Goal: Information Seeking & Learning: Learn about a topic

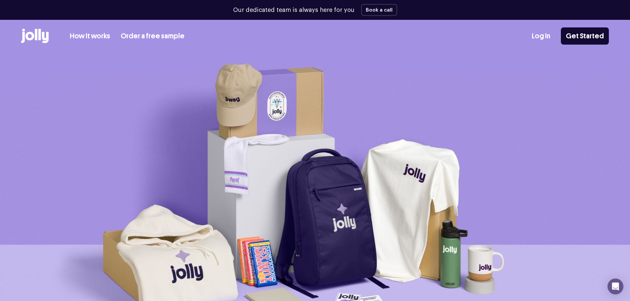
click at [592, 34] on link "Get Started" at bounding box center [585, 35] width 48 height 17
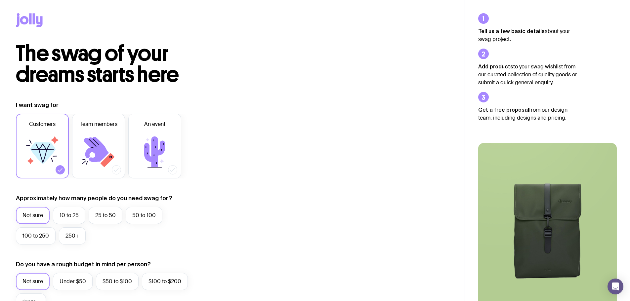
click at [64, 216] on label "10 to 25" at bounding box center [69, 215] width 32 height 17
click at [0, 0] on input "10 to 25" at bounding box center [0, 0] width 0 height 0
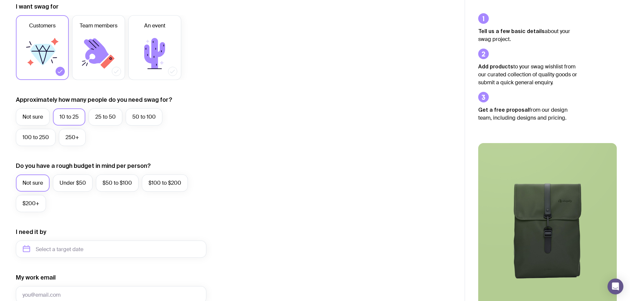
scroll to position [99, 0]
click at [34, 181] on label "Not sure" at bounding box center [33, 182] width 34 height 17
click at [0, 0] on input "Not sure" at bounding box center [0, 0] width 0 height 0
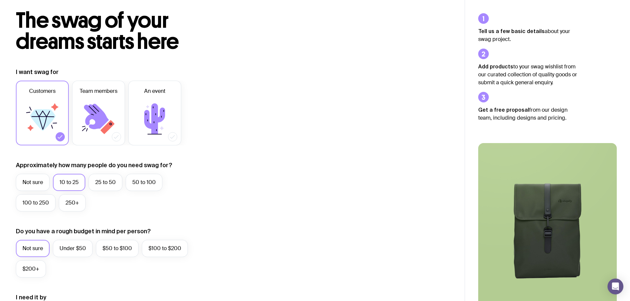
scroll to position [0, 0]
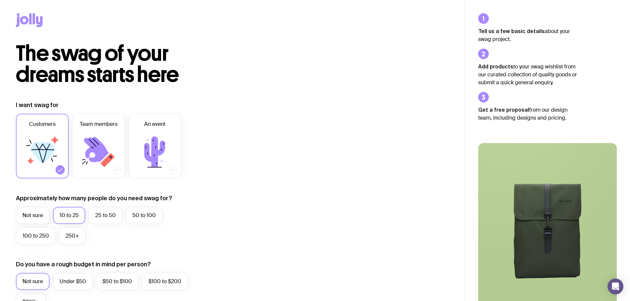
click at [20, 16] on icon at bounding box center [29, 20] width 27 height 14
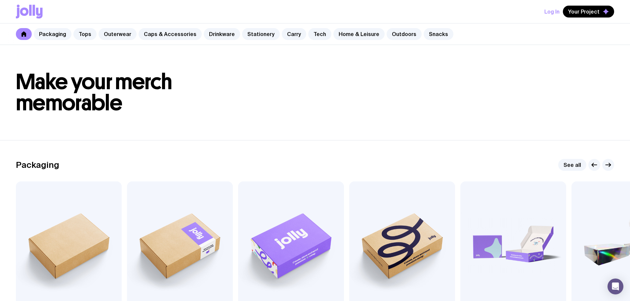
click at [553, 12] on button "Log In" at bounding box center [551, 12] width 15 height 12
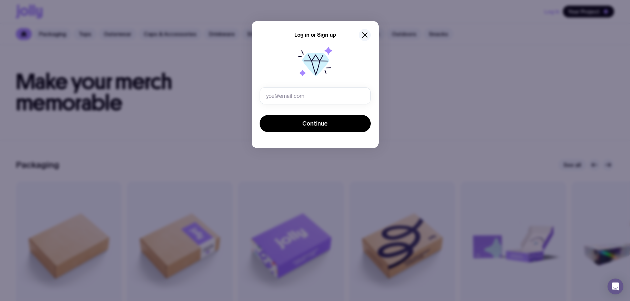
click at [279, 96] on input "text" at bounding box center [315, 95] width 111 height 17
click at [360, 97] on keeper-lock "Open Keeper Popup" at bounding box center [360, 96] width 8 height 8
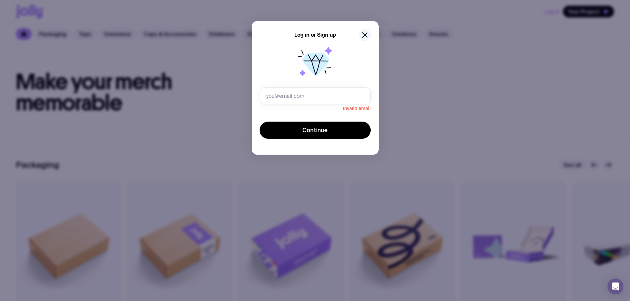
click at [360, 97] on keeper-lock "Open Keeper Popup" at bounding box center [360, 96] width 8 height 8
click at [272, 93] on input "text" at bounding box center [315, 95] width 111 height 17
type input "admin@ems.com.au"
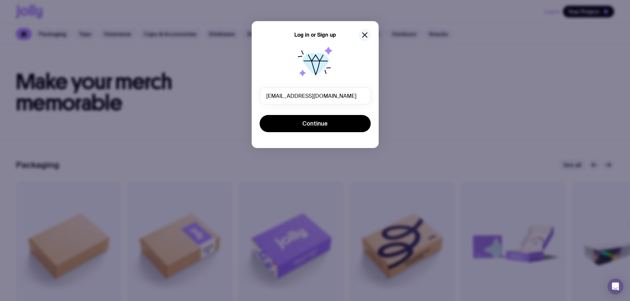
click at [325, 128] on button "Continue" at bounding box center [315, 123] width 111 height 17
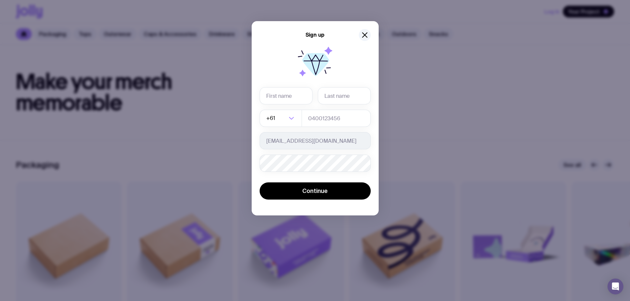
click at [366, 35] on icon "button" at bounding box center [365, 35] width 8 height 8
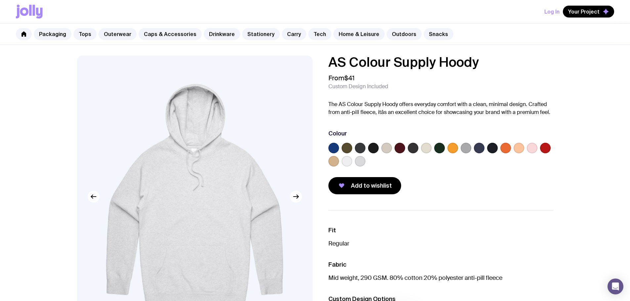
click at [427, 147] on label at bounding box center [426, 148] width 11 height 11
click at [0, 0] on input "radio" at bounding box center [0, 0] width 0 height 0
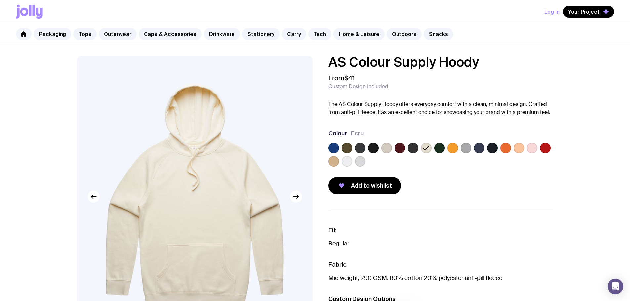
click at [385, 149] on label at bounding box center [386, 148] width 11 height 11
click at [0, 0] on input "radio" at bounding box center [0, 0] width 0 height 0
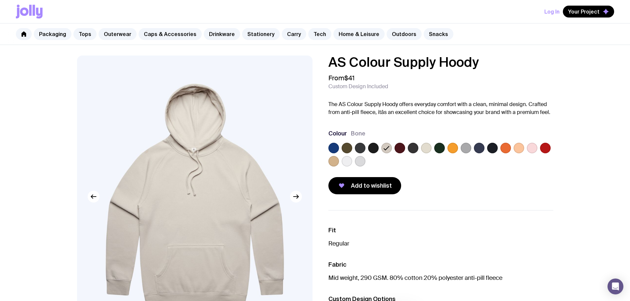
scroll to position [33, 0]
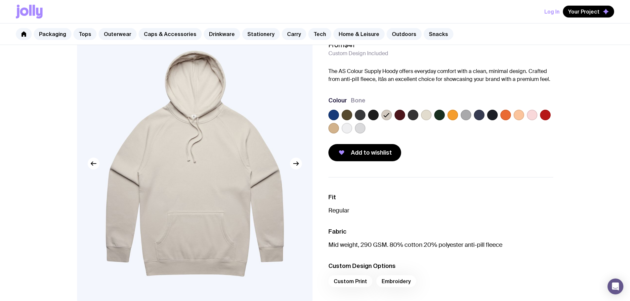
click at [336, 211] on p "Regular" at bounding box center [440, 211] width 225 height 8
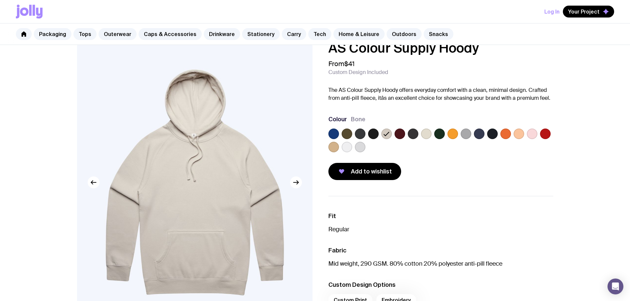
scroll to position [0, 0]
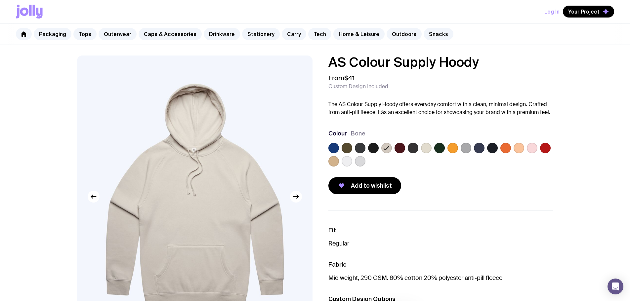
click at [22, 34] on icon at bounding box center [23, 33] width 5 height 5
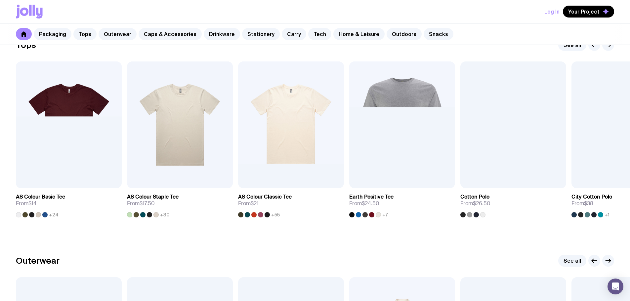
scroll to position [298, 0]
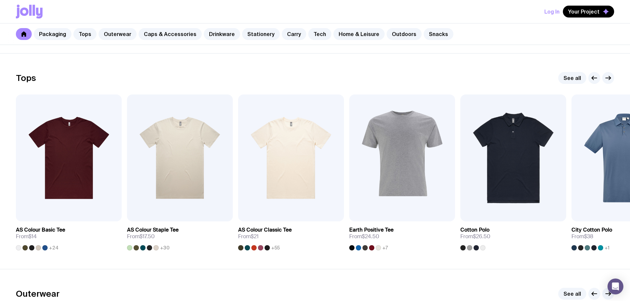
click at [609, 80] on icon "button" at bounding box center [608, 78] width 8 height 8
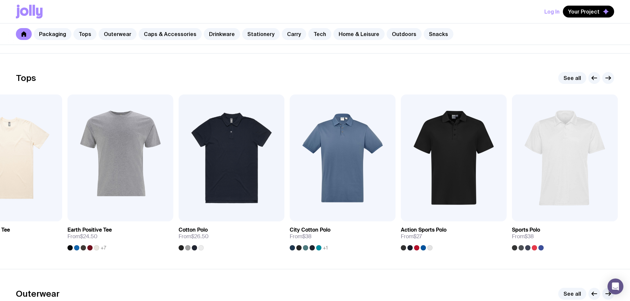
click at [609, 80] on icon "button" at bounding box center [608, 78] width 8 height 8
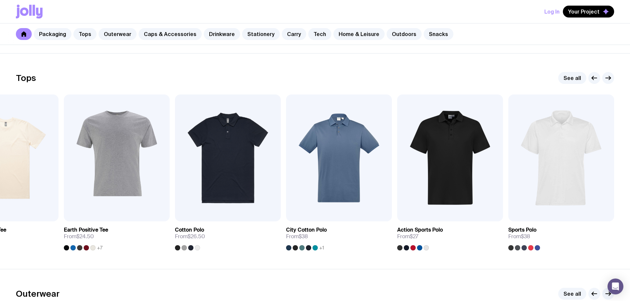
click at [593, 79] on icon "button" at bounding box center [593, 78] width 2 height 4
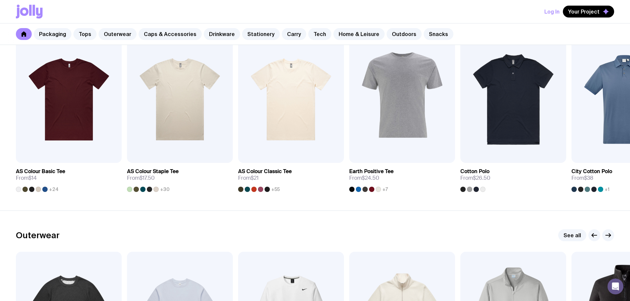
scroll to position [331, 0]
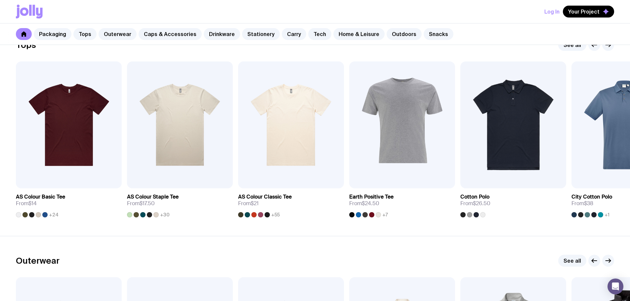
click at [181, 124] on img at bounding box center [180, 125] width 106 height 127
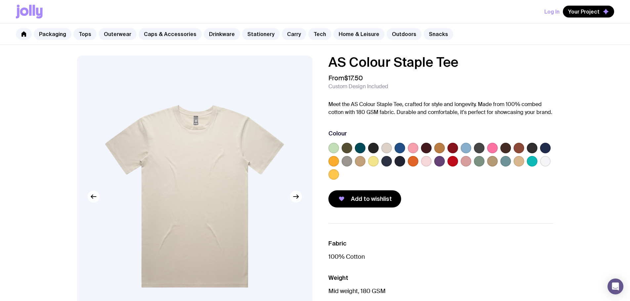
click at [545, 164] on label at bounding box center [545, 161] width 11 height 11
click at [0, 0] on input "radio" at bounding box center [0, 0] width 0 height 0
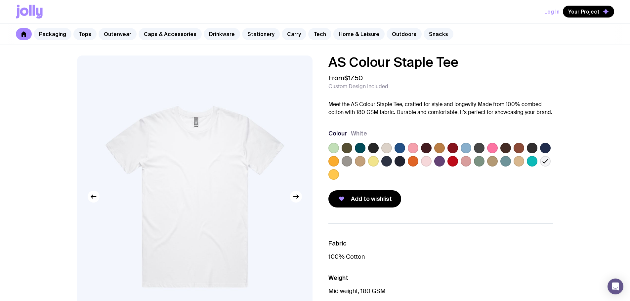
scroll to position [331, 0]
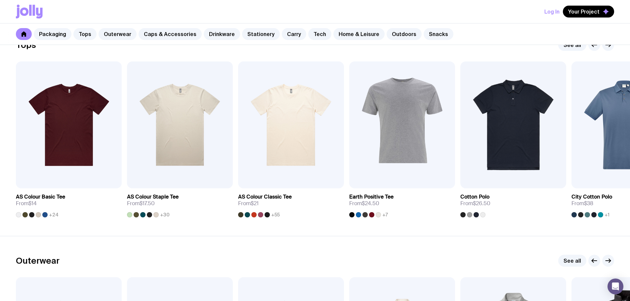
click at [76, 138] on img at bounding box center [69, 125] width 106 height 127
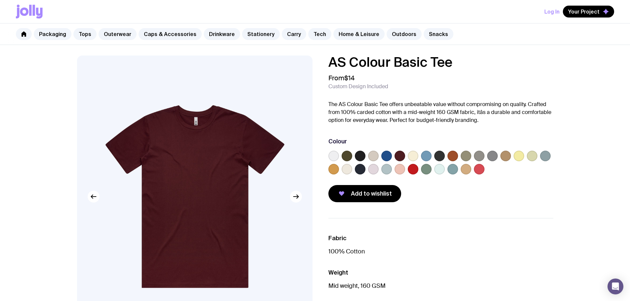
click at [336, 159] on label at bounding box center [333, 156] width 11 height 11
click at [0, 0] on input "radio" at bounding box center [0, 0] width 0 height 0
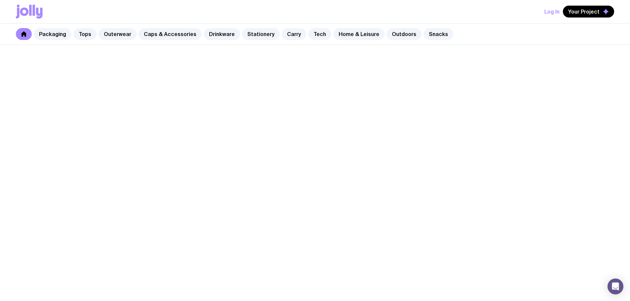
scroll to position [331, 0]
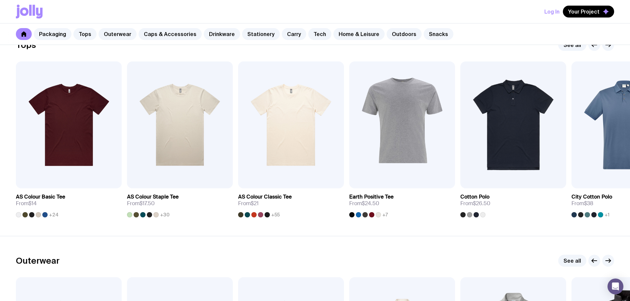
click at [193, 131] on img at bounding box center [180, 125] width 106 height 127
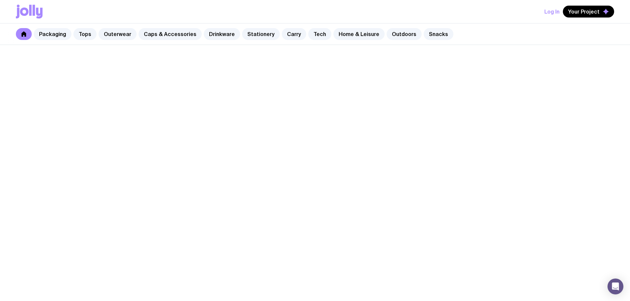
scroll to position [331, 0]
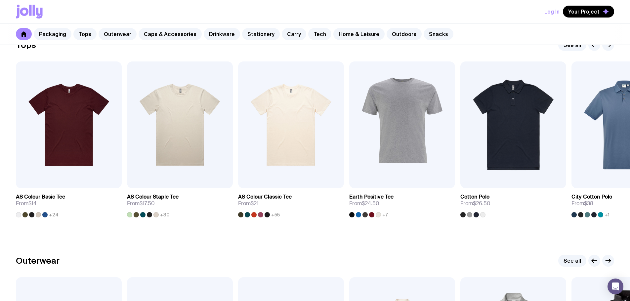
click at [300, 115] on img at bounding box center [291, 125] width 106 height 127
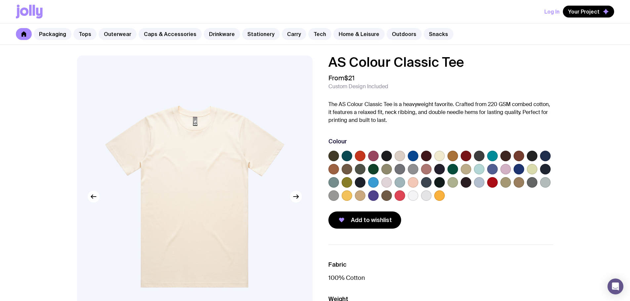
scroll to position [331, 0]
